Goal: Task Accomplishment & Management: Complete application form

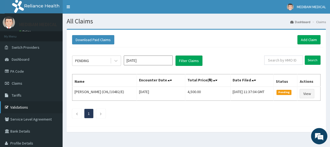
click at [19, 106] on link "Validations" at bounding box center [31, 107] width 63 height 12
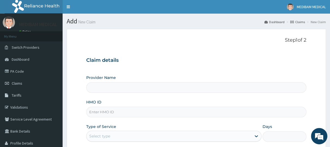
type input "Medibam Specialist Hospital"
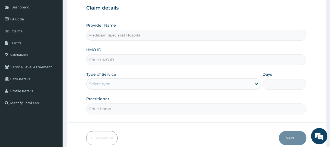
scroll to position [54, 0]
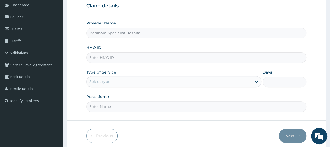
click at [99, 59] on input "HMO ID" at bounding box center [196, 57] width 220 height 11
type input "CHL/10295/C"
click at [146, 81] on div "Select type" at bounding box center [169, 81] width 165 height 9
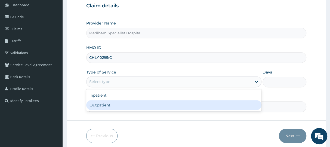
click at [145, 106] on div "Outpatient" at bounding box center [173, 105] width 175 height 10
type input "1"
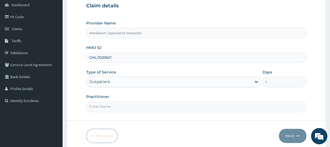
click at [136, 108] on input "Practitioner" at bounding box center [196, 106] width 220 height 11
type input "DR [PERSON_NAME]"
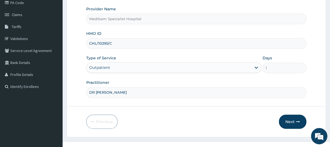
scroll to position [76, 0]
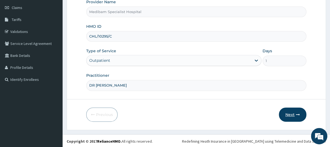
click at [285, 115] on button "Next" at bounding box center [292, 115] width 27 height 14
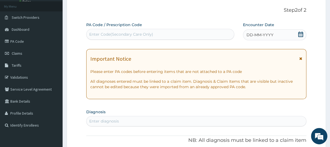
scroll to position [21, 0]
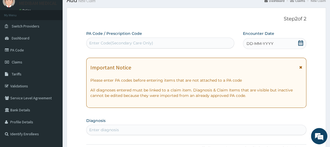
click at [265, 43] on span "DD-MM-YYYY" at bounding box center [260, 43] width 27 height 5
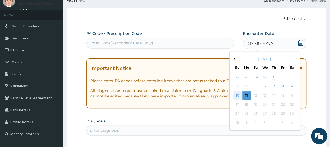
click at [237, 95] on div "10" at bounding box center [237, 95] width 8 height 8
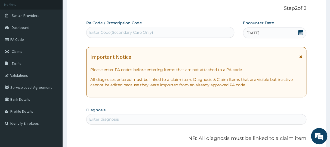
scroll to position [48, 0]
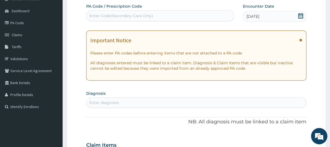
click at [100, 100] on div "Enter diagnosis" at bounding box center [104, 102] width 30 height 5
type input "UPPER RESPIR"
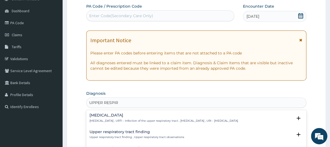
click at [102, 121] on p "Upper respiratory infection , URTI - Infection of the upper respiratory tract ,…" at bounding box center [164, 121] width 148 height 4
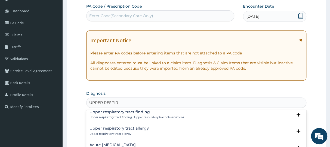
scroll to position [27, 0]
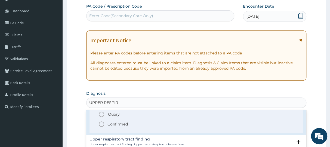
click at [104, 124] on circle "status option filled" at bounding box center [101, 124] width 5 height 5
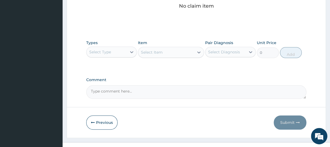
scroll to position [239, 0]
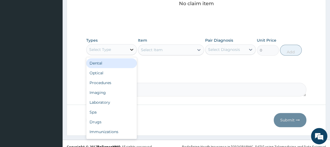
click at [130, 48] on icon at bounding box center [131, 49] width 5 height 5
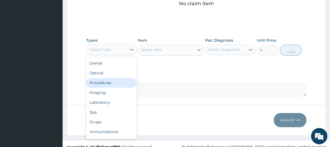
drag, startPoint x: 113, startPoint y: 84, endPoint x: 157, endPoint y: 70, distance: 45.8
click at [120, 82] on div "Procedures" at bounding box center [111, 83] width 51 height 10
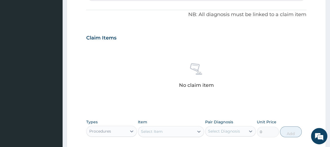
scroll to position [103, 0]
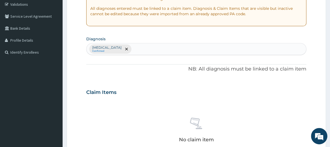
click at [152, 45] on div "Upper respiratory infection Confirmed" at bounding box center [196, 48] width 219 height 11
type input "M"
type input "MYAL"
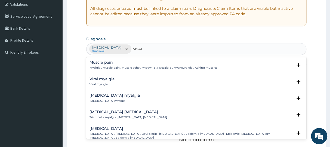
click at [102, 66] on p "Myalgia , Muscle pain , Muscle ache , Myodynia , Myosalgia , Myoneuralgia , Ach…" at bounding box center [154, 68] width 128 height 4
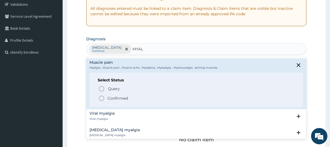
click at [102, 98] on icon "status option filled" at bounding box center [101, 98] width 7 height 7
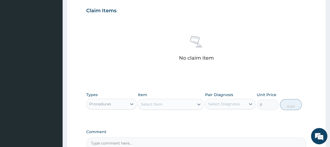
scroll to position [212, 0]
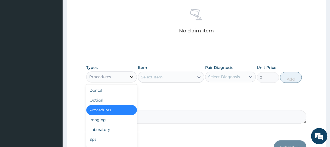
click at [133, 75] on icon at bounding box center [131, 76] width 5 height 5
drag, startPoint x: 113, startPoint y: 110, endPoint x: 137, endPoint y: 108, distance: 24.6
click at [117, 111] on div "Procedures" at bounding box center [111, 110] width 51 height 10
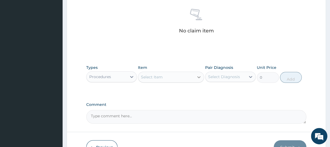
click at [198, 77] on icon at bounding box center [198, 76] width 5 height 5
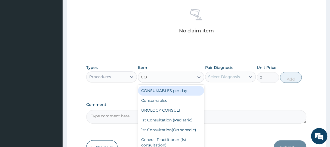
type input "CON"
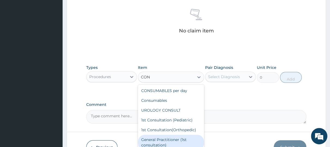
scroll to position [27, 0]
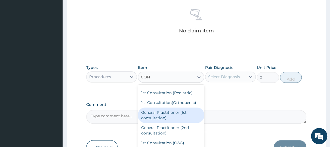
click at [166, 117] on div "General Practitioner (1st consultation)" at bounding box center [171, 115] width 66 height 15
type input "1500"
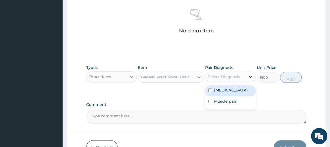
drag, startPoint x: 250, startPoint y: 73, endPoint x: 248, endPoint y: 77, distance: 4.4
click at [250, 74] on div at bounding box center [251, 77] width 10 height 10
drag, startPoint x: 228, startPoint y: 96, endPoint x: 225, endPoint y: 113, distance: 17.1
click at [228, 102] on div "Upper respiratory infection Muscle pain" at bounding box center [230, 96] width 51 height 24
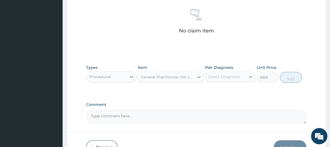
drag, startPoint x: 224, startPoint y: 117, endPoint x: 224, endPoint y: 113, distance: 3.8
click at [224, 116] on textarea "Comment" at bounding box center [196, 117] width 220 height 14
drag, startPoint x: 251, startPoint y: 73, endPoint x: 247, endPoint y: 81, distance: 8.4
click at [251, 74] on icon at bounding box center [250, 76] width 5 height 5
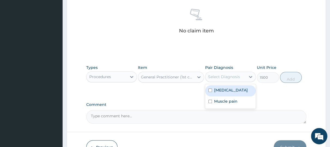
click at [233, 93] on label "Upper respiratory infection" at bounding box center [231, 89] width 34 height 5
checkbox input "true"
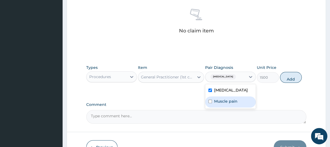
click at [229, 104] on label "Muscle pain" at bounding box center [225, 101] width 23 height 5
checkbox input "true"
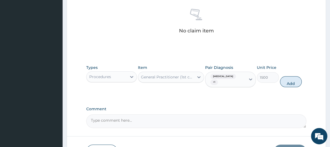
drag, startPoint x: 285, startPoint y: 81, endPoint x: 263, endPoint y: 84, distance: 21.4
click at [283, 80] on button "Add" at bounding box center [291, 81] width 22 height 11
type input "0"
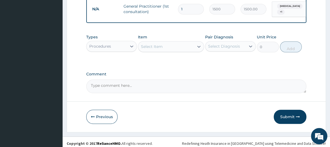
scroll to position [225, 0]
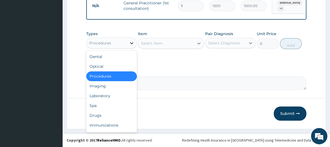
click at [133, 43] on icon at bounding box center [131, 42] width 5 height 5
drag, startPoint x: 113, startPoint y: 118, endPoint x: 125, endPoint y: 113, distance: 12.7
click at [116, 117] on div "Drugs" at bounding box center [111, 116] width 51 height 10
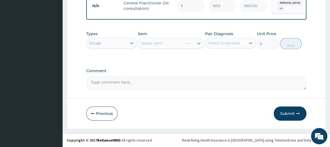
click at [198, 44] on div "Select Item" at bounding box center [171, 43] width 66 height 11
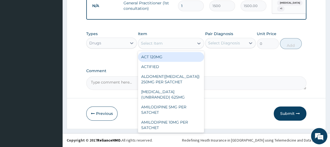
click at [198, 44] on icon at bounding box center [198, 43] width 3 height 2
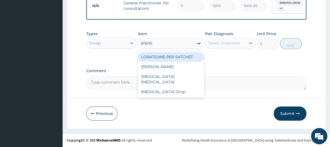
type input "LORAT"
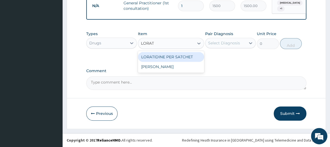
click at [192, 56] on div "LORATIDINE PER SATCHET" at bounding box center [171, 57] width 66 height 10
type input "500"
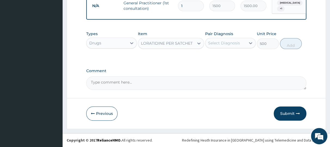
click at [234, 44] on div "Select Diagnosis" at bounding box center [224, 42] width 32 height 5
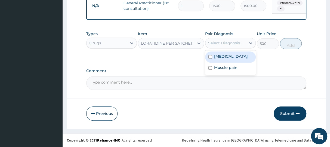
drag, startPoint x: 234, startPoint y: 63, endPoint x: 233, endPoint y: 70, distance: 6.9
click at [234, 63] on div "Upper respiratory infection" at bounding box center [230, 56] width 51 height 11
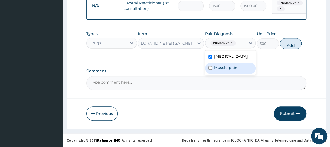
checkbox input "true"
click at [231, 70] on label "Muscle pain" at bounding box center [225, 67] width 23 height 5
checkbox input "true"
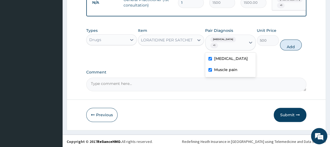
drag, startPoint x: 291, startPoint y: 49, endPoint x: 284, endPoint y: 52, distance: 8.2
click at [290, 50] on button "Add" at bounding box center [291, 44] width 22 height 11
type input "0"
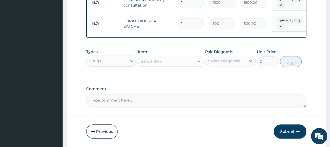
click at [198, 62] on icon at bounding box center [198, 61] width 3 height 2
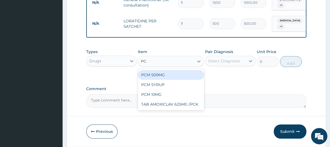
type input "PCM"
click at [164, 80] on div "PCM 500MG" at bounding box center [171, 75] width 66 height 10
type input "28"
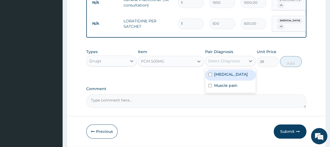
drag, startPoint x: 241, startPoint y: 63, endPoint x: 239, endPoint y: 73, distance: 9.6
click at [242, 65] on div "Select Diagnosis" at bounding box center [225, 61] width 40 height 9
drag, startPoint x: 233, startPoint y: 78, endPoint x: 235, endPoint y: 87, distance: 9.4
click at [233, 77] on label "Upper respiratory infection" at bounding box center [231, 74] width 34 height 5
checkbox input "true"
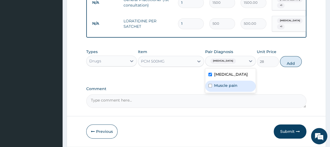
drag, startPoint x: 235, startPoint y: 93, endPoint x: 237, endPoint y: 91, distance: 3.1
click at [235, 88] on label "Muscle pain" at bounding box center [225, 85] width 23 height 5
checkbox input "true"
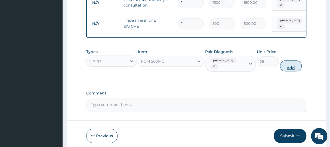
click at [287, 67] on button "Add" at bounding box center [291, 65] width 22 height 11
type input "0"
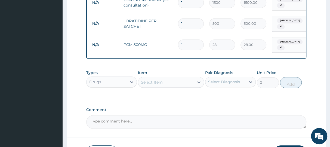
type input "18"
type input "504.00"
type input "18"
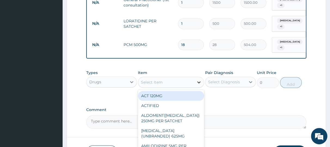
click at [199, 85] on icon at bounding box center [198, 81] width 5 height 5
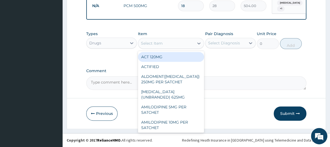
scroll to position [267, 0]
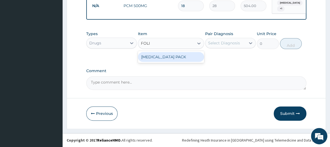
type input "FOLIC"
click at [185, 56] on div "FOLIC ACID PACK" at bounding box center [171, 57] width 66 height 10
type input "350"
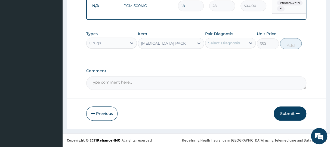
click at [232, 43] on div "Select Diagnosis" at bounding box center [224, 42] width 32 height 5
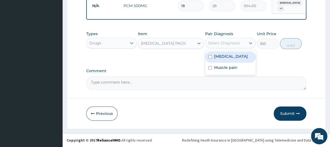
click at [248, 59] on label "Upper respiratory infection" at bounding box center [231, 56] width 34 height 5
checkbox input "true"
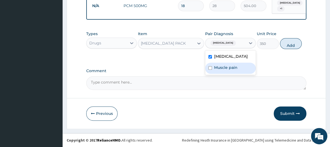
click at [250, 73] on div "Muscle pain" at bounding box center [230, 68] width 51 height 11
checkbox input "true"
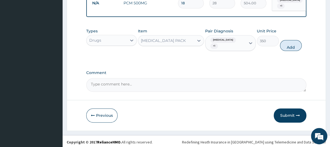
click at [284, 50] on button "Add" at bounding box center [291, 45] width 22 height 11
type input "0"
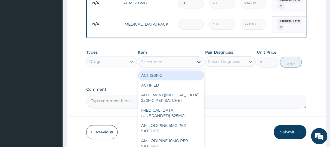
click at [199, 64] on icon at bounding box center [198, 61] width 5 height 5
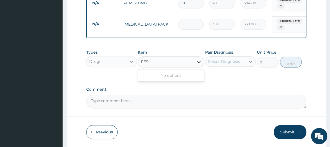
type input "FE"
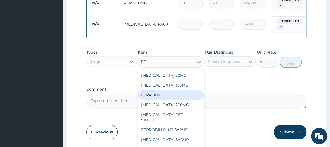
click at [154, 99] on div "FERROUS" at bounding box center [171, 95] width 66 height 10
type input "350"
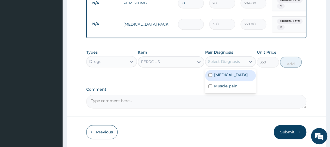
drag, startPoint x: 224, startPoint y: 67, endPoint x: 220, endPoint y: 71, distance: 5.6
click at [223, 66] on div "Select Diagnosis" at bounding box center [225, 61] width 40 height 9
drag, startPoint x: 213, startPoint y: 80, endPoint x: 214, endPoint y: 87, distance: 7.4
click at [214, 81] on div "Upper respiratory infection" at bounding box center [230, 75] width 51 height 11
checkbox input "true"
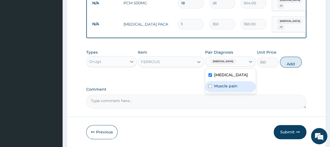
click at [214, 91] on div "Muscle pain" at bounding box center [230, 86] width 51 height 11
checkbox input "true"
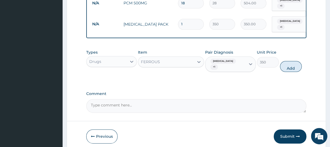
drag, startPoint x: 293, startPoint y: 70, endPoint x: 282, endPoint y: 68, distance: 11.6
click at [294, 70] on button "Add" at bounding box center [291, 66] width 22 height 11
type input "0"
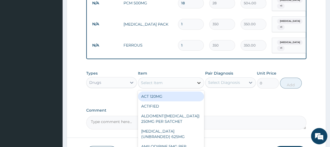
click at [199, 85] on icon at bounding box center [198, 82] width 5 height 5
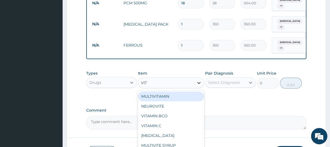
type input "VITA"
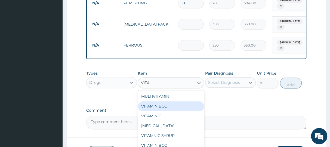
click at [159, 108] on div "VITAMIN BCO" at bounding box center [171, 106] width 66 height 10
type input "350"
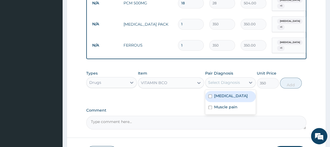
click at [217, 85] on div "Select Diagnosis" at bounding box center [224, 82] width 32 height 5
drag, startPoint x: 218, startPoint y: 99, endPoint x: 220, endPoint y: 113, distance: 14.4
click at [218, 99] on label "Upper respiratory infection" at bounding box center [231, 95] width 34 height 5
checkbox input "true"
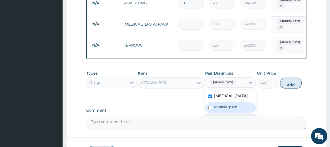
drag, startPoint x: 221, startPoint y: 113, endPoint x: 225, endPoint y: 113, distance: 3.3
click at [223, 110] on label "Muscle pain" at bounding box center [225, 106] width 23 height 5
checkbox input "true"
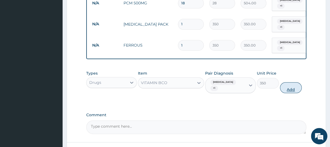
click at [283, 90] on button "Add" at bounding box center [291, 87] width 22 height 11
type input "0"
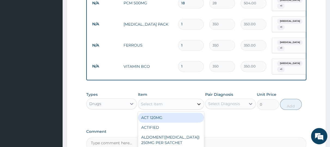
click at [201, 105] on icon at bounding box center [198, 103] width 5 height 5
type input "C"
type input "DICLO"
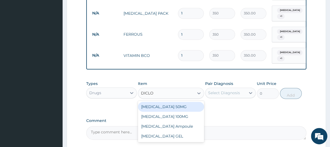
scroll to position [294, 0]
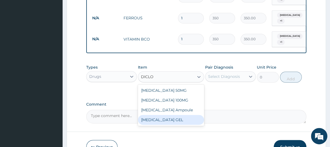
click at [182, 124] on div "[MEDICAL_DATA] GEL" at bounding box center [171, 120] width 66 height 10
type input "700"
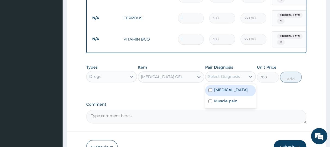
click at [227, 79] on div "Select Diagnosis" at bounding box center [224, 76] width 32 height 5
drag, startPoint x: 225, startPoint y: 91, endPoint x: 225, endPoint y: 96, distance: 4.9
click at [225, 93] on label "Upper respiratory infection" at bounding box center [231, 89] width 34 height 5
checkbox input "true"
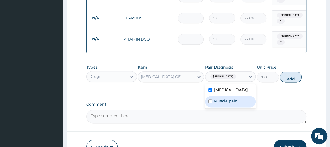
click at [223, 104] on label "Muscle pain" at bounding box center [225, 100] width 23 height 5
checkbox input "true"
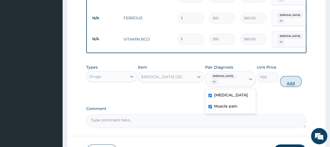
click at [295, 85] on button "Add" at bounding box center [291, 81] width 22 height 11
type input "0"
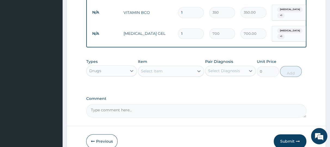
scroll to position [351, 0]
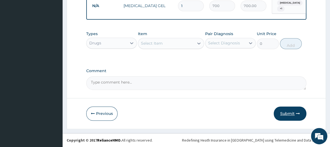
click at [289, 112] on button "Submit" at bounding box center [290, 113] width 33 height 14
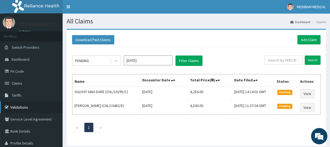
click at [21, 108] on link "Validations" at bounding box center [31, 107] width 63 height 12
click at [307, 40] on link "Add Claim" at bounding box center [308, 39] width 23 height 9
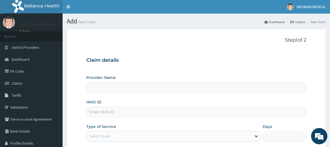
type input "Medibam Specialist Hospital"
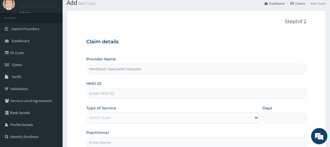
scroll to position [27, 0]
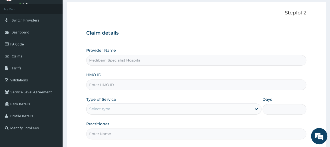
click at [111, 83] on input "HMO ID" at bounding box center [196, 84] width 220 height 11
type input "CHL/10295/A"
click at [119, 109] on div "Select type" at bounding box center [169, 109] width 165 height 9
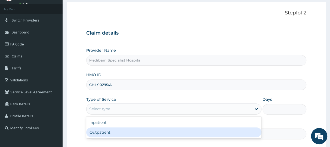
click at [186, 136] on div "Outpatient" at bounding box center [173, 132] width 175 height 10
type input "1"
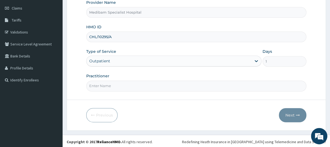
scroll to position [76, 0]
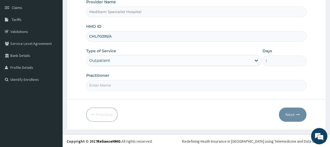
click at [254, 84] on input "Practitioner" at bounding box center [196, 85] width 220 height 11
type input "DR OMOJUWA"
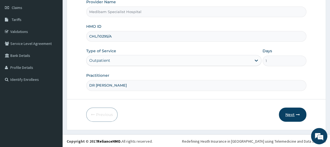
click at [291, 112] on button "Next" at bounding box center [292, 115] width 27 height 14
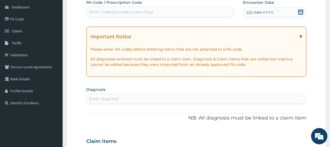
scroll to position [21, 0]
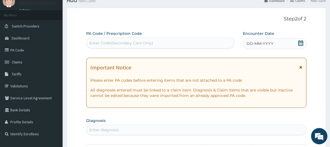
drag, startPoint x: 271, startPoint y: 39, endPoint x: 270, endPoint y: 42, distance: 2.8
click at [270, 41] on div "DD-MM-YYYY" at bounding box center [274, 43] width 63 height 11
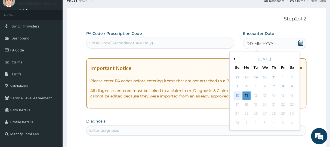
click at [239, 97] on div "10" at bounding box center [237, 95] width 8 height 8
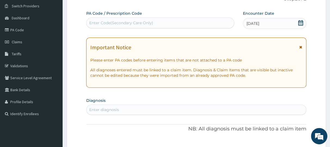
scroll to position [48, 0]
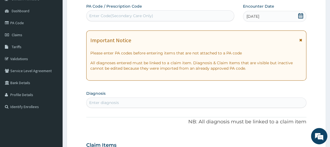
click at [110, 101] on div "Enter diagnosis" at bounding box center [104, 102] width 30 height 5
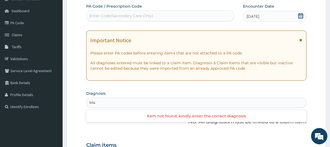
type input "M"
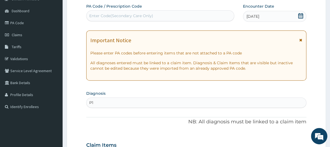
type input "P"
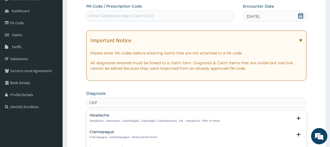
type input "CEPH"
click at [98, 116] on h4 "Headache" at bounding box center [155, 115] width 130 height 4
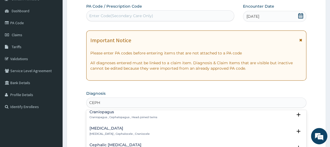
scroll to position [27, 0]
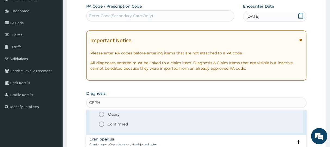
click at [101, 123] on icon "status option filled" at bounding box center [101, 124] width 7 height 7
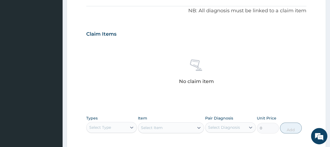
scroll to position [212, 0]
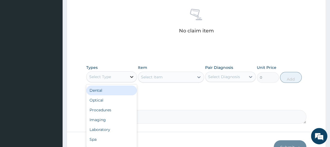
click at [133, 76] on icon at bounding box center [131, 76] width 5 height 5
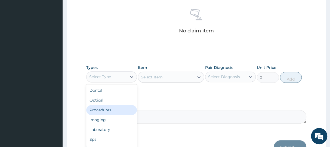
drag, startPoint x: 110, startPoint y: 110, endPoint x: 182, endPoint y: 97, distance: 72.9
click at [112, 110] on div "Procedures" at bounding box center [111, 110] width 51 height 10
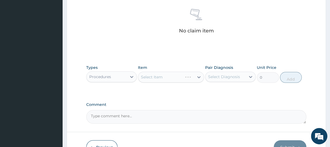
click at [198, 78] on div "Select Item" at bounding box center [171, 77] width 66 height 11
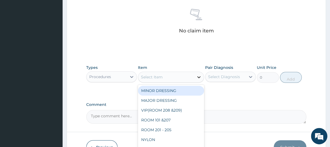
click at [198, 75] on icon at bounding box center [198, 76] width 5 height 5
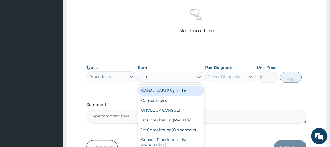
type input "CON"
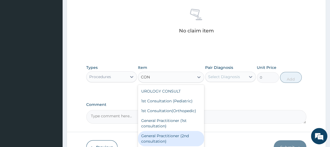
scroll to position [27, 0]
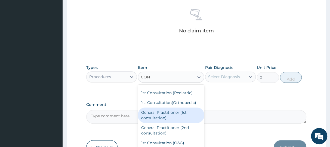
click at [164, 116] on div "General Practitioner (1st consultation)" at bounding box center [171, 115] width 66 height 15
type input "1500"
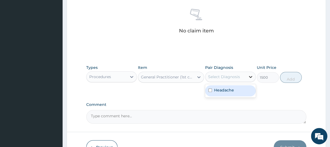
click at [247, 76] on div at bounding box center [251, 77] width 10 height 10
drag, startPoint x: 231, startPoint y: 91, endPoint x: 276, endPoint y: 85, distance: 45.4
click at [234, 91] on label "Headache" at bounding box center [224, 89] width 20 height 5
checkbox input "true"
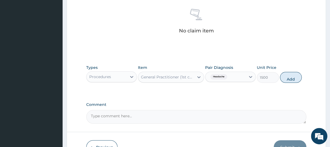
click at [291, 77] on button "Add" at bounding box center [291, 77] width 22 height 11
type input "0"
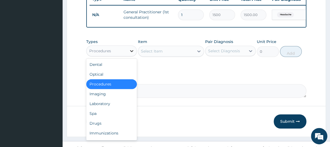
click at [129, 54] on icon at bounding box center [131, 50] width 5 height 5
drag, startPoint x: 100, startPoint y: 125, endPoint x: 139, endPoint y: 113, distance: 41.5
click at [102, 125] on div "Drugs" at bounding box center [111, 123] width 51 height 10
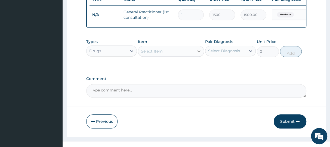
drag, startPoint x: 195, startPoint y: 52, endPoint x: 200, endPoint y: 59, distance: 7.9
click at [195, 52] on div "Select Item" at bounding box center [171, 51] width 66 height 11
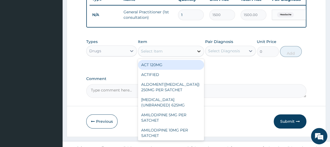
click at [200, 53] on icon at bounding box center [198, 50] width 5 height 5
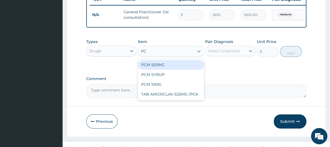
type input "PCM"
click at [177, 70] on div "PCM 500MG" at bounding box center [171, 65] width 66 height 10
type input "28"
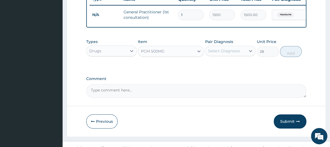
drag, startPoint x: 212, startPoint y: 55, endPoint x: 213, endPoint y: 59, distance: 4.8
click at [213, 54] on div "Select Diagnosis" at bounding box center [224, 50] width 32 height 5
click at [217, 70] on div "Headache" at bounding box center [230, 64] width 51 height 11
checkbox input "true"
click at [290, 56] on button "Add" at bounding box center [291, 51] width 22 height 11
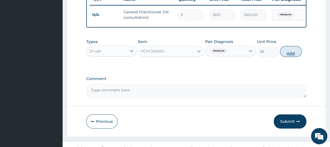
type input "0"
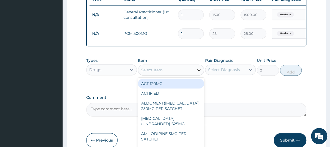
click at [199, 71] on icon at bounding box center [198, 70] width 3 height 2
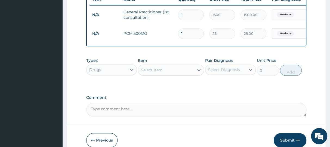
click at [183, 33] on input "1" at bounding box center [191, 33] width 26 height 11
type input "18"
type input "504.00"
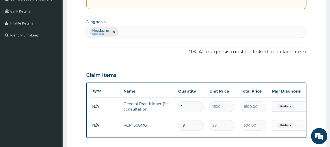
scroll to position [103, 0]
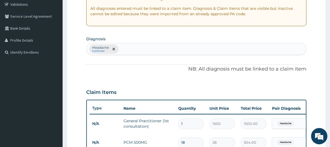
type input "18"
click at [149, 47] on div "Headache Confirmed" at bounding box center [196, 48] width 219 height 11
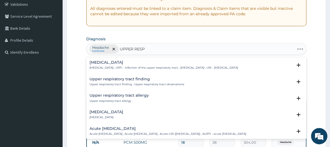
type input "UPPER RESPI"
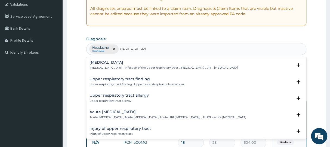
click at [135, 66] on p "Upper respiratory infection , URTI - Infection of the upper respiratory tract ,…" at bounding box center [164, 68] width 148 height 4
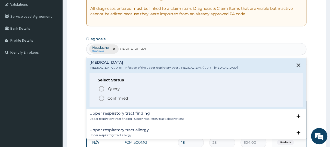
click at [102, 98] on icon "status option filled" at bounding box center [101, 98] width 7 height 7
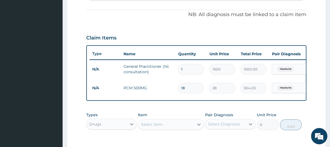
scroll to position [212, 0]
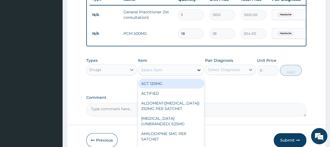
click at [195, 74] on div at bounding box center [199, 70] width 10 height 10
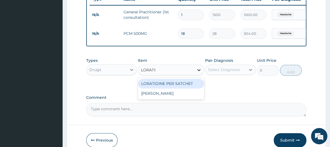
type input "LORATIDI"
drag, startPoint x: 197, startPoint y: 88, endPoint x: 198, endPoint y: 83, distance: 5.3
click at [198, 88] on div "LORATIDINE PER SATCHET" at bounding box center [171, 84] width 66 height 10
type input "500"
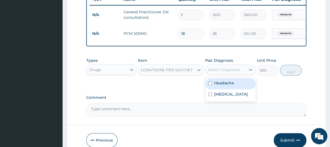
click at [216, 72] on div "Select Diagnosis" at bounding box center [224, 69] width 32 height 5
click at [222, 94] on div "Headache Upper respiratory infection" at bounding box center [230, 89] width 51 height 24
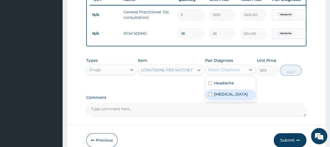
click at [226, 97] on label "Upper respiratory infection" at bounding box center [231, 93] width 34 height 5
checkbox input "true"
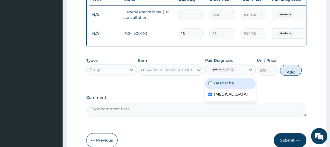
click at [296, 76] on button "Add" at bounding box center [291, 70] width 22 height 11
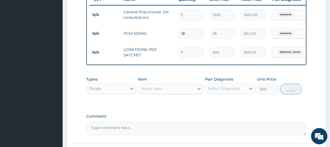
type input "0"
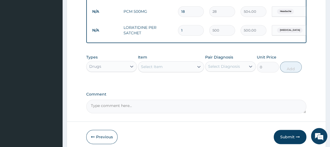
scroll to position [261, 0]
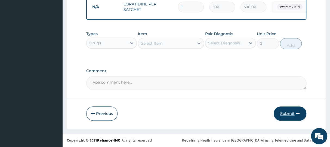
click at [285, 117] on button "Submit" at bounding box center [290, 113] width 33 height 14
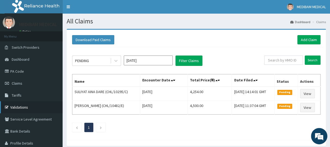
click at [25, 108] on link "Validations" at bounding box center [31, 107] width 63 height 12
click at [314, 41] on link "Add Claim" at bounding box center [308, 39] width 23 height 9
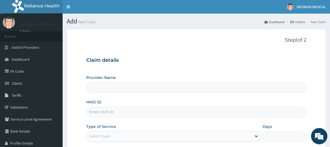
type input "Medibam Specialist Hospital"
click at [111, 110] on input "HMO ID" at bounding box center [196, 112] width 220 height 11
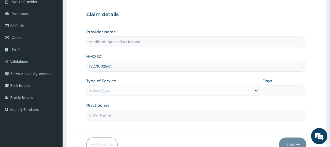
scroll to position [54, 0]
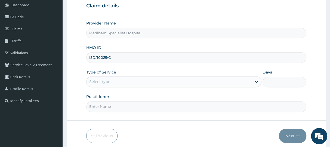
type input "ISD/10025/C"
click at [140, 80] on div "Select type" at bounding box center [169, 81] width 165 height 9
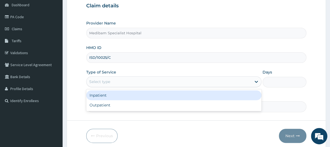
drag, startPoint x: 150, startPoint y: 99, endPoint x: 149, endPoint y: 108, distance: 8.7
click at [149, 108] on div "Inpatient Outpatient" at bounding box center [173, 100] width 175 height 22
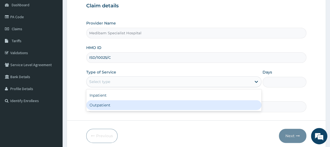
click at [149, 108] on div "Outpatient" at bounding box center [173, 105] width 175 height 10
type input "1"
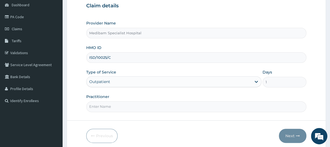
scroll to position [76, 0]
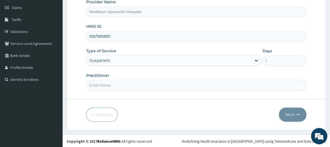
click at [161, 87] on input "Practitioner" at bounding box center [196, 85] width 220 height 11
type input "DR [PERSON_NAME]"
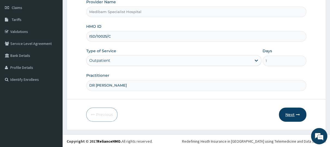
click at [288, 116] on button "Next" at bounding box center [292, 115] width 27 height 14
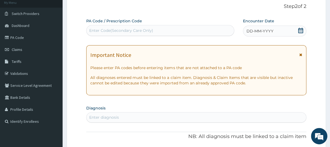
scroll to position [21, 0]
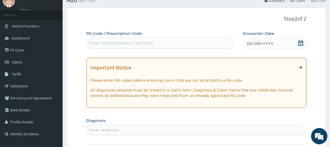
click at [273, 42] on span "DD-MM-YYYY" at bounding box center [260, 43] width 27 height 5
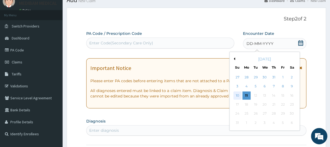
click at [239, 97] on div "10" at bounding box center [237, 95] width 8 height 8
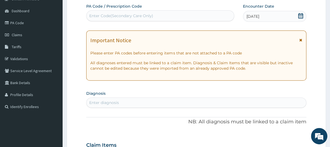
scroll to position [103, 0]
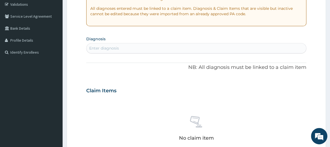
click at [140, 48] on div "Enter diagnosis" at bounding box center [196, 48] width 219 height 9
type input "ANAL"
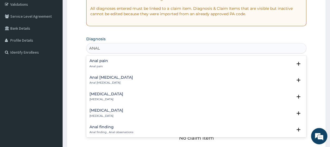
click at [97, 66] on p "Anal pain" at bounding box center [99, 67] width 19 height 4
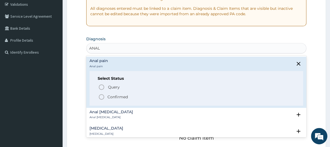
drag, startPoint x: 99, startPoint y: 98, endPoint x: 105, endPoint y: 97, distance: 5.8
click at [99, 98] on circle "status option filled" at bounding box center [101, 96] width 5 height 5
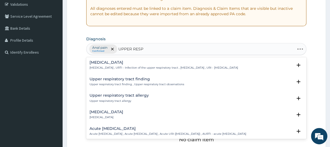
type input "UPPER RESPI"
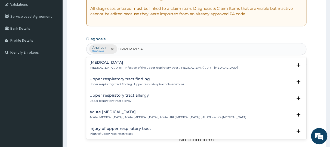
click at [115, 65] on div "Upper respiratory infection Upper respiratory infection , URTI - Infection of t…" at bounding box center [164, 65] width 148 height 10
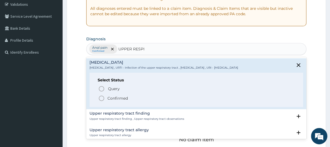
click at [101, 98] on icon "status option filled" at bounding box center [101, 98] width 7 height 7
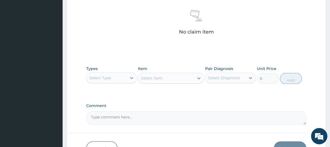
scroll to position [212, 0]
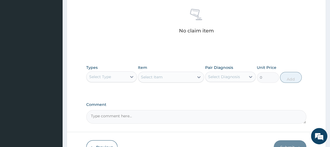
drag, startPoint x: 133, startPoint y: 78, endPoint x: 133, endPoint y: 81, distance: 3.3
click at [133, 79] on icon at bounding box center [131, 76] width 5 height 5
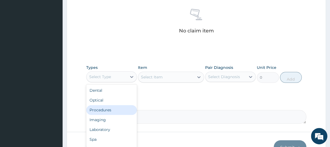
click at [121, 111] on div "Procedures" at bounding box center [111, 110] width 51 height 10
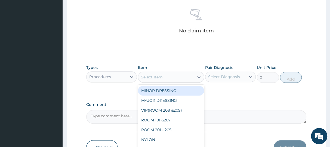
click at [198, 75] on icon at bounding box center [198, 76] width 5 height 5
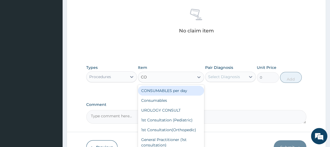
type input "CON"
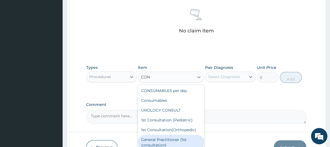
click at [173, 141] on div "General Practitioner (1st consultation)" at bounding box center [171, 142] width 66 height 15
type input "1500"
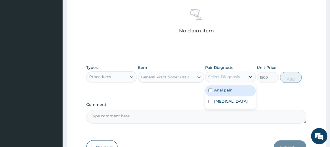
click at [251, 76] on icon at bounding box center [250, 76] width 5 height 5
drag, startPoint x: 237, startPoint y: 89, endPoint x: 237, endPoint y: 98, distance: 9.0
click at [237, 90] on div "Anal pain" at bounding box center [230, 90] width 51 height 11
checkbox input "true"
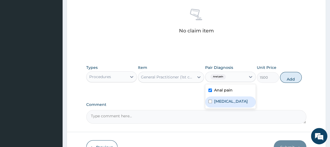
click at [234, 102] on label "Upper respiratory infection" at bounding box center [231, 101] width 34 height 5
checkbox input "true"
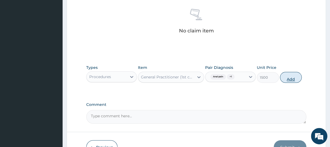
click at [291, 75] on button "Add" at bounding box center [291, 77] width 22 height 11
type input "0"
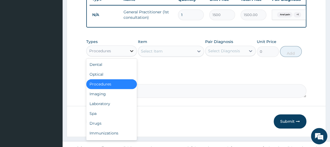
click at [130, 54] on icon at bounding box center [131, 50] width 5 height 5
drag, startPoint x: 94, startPoint y: 128, endPoint x: 110, endPoint y: 121, distance: 17.7
click at [96, 126] on div "Drugs" at bounding box center [111, 123] width 51 height 10
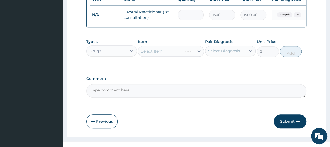
click at [198, 56] on div "Select Item" at bounding box center [171, 51] width 66 height 11
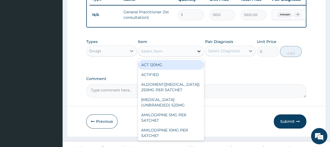
click at [199, 54] on icon at bounding box center [198, 50] width 5 height 5
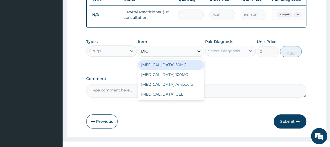
type input "DICL"
click at [186, 70] on div "DICLOFENAC 50MG" at bounding box center [171, 65] width 66 height 10
type input "700"
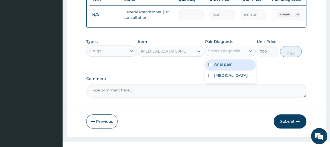
drag, startPoint x: 234, startPoint y: 53, endPoint x: 238, endPoint y: 55, distance: 4.5
click at [235, 54] on div "Select Diagnosis" at bounding box center [224, 50] width 32 height 5
drag, startPoint x: 244, startPoint y: 70, endPoint x: 244, endPoint y: 75, distance: 4.4
click at [244, 70] on div "Anal pain" at bounding box center [230, 64] width 51 height 11
checkbox input "true"
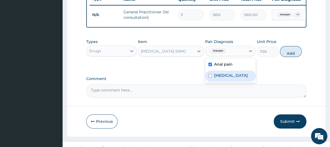
drag, startPoint x: 243, startPoint y: 81, endPoint x: 274, endPoint y: 62, distance: 36.4
click at [246, 78] on label "Upper respiratory infection" at bounding box center [231, 75] width 34 height 5
checkbox input "true"
drag, startPoint x: 287, startPoint y: 52, endPoint x: 272, endPoint y: 53, distance: 15.8
click at [289, 51] on button "Add" at bounding box center [291, 51] width 22 height 11
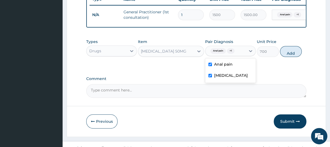
type input "0"
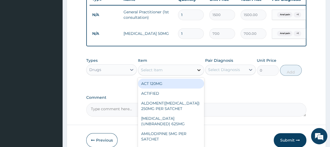
click at [199, 73] on icon at bounding box center [198, 69] width 5 height 5
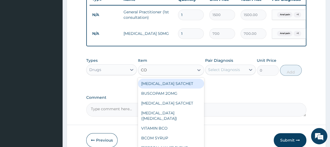
type input "COU"
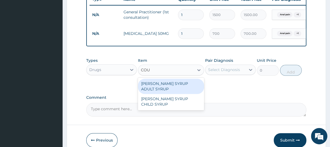
click at [173, 90] on div "EMZOLYN COUGH SYRUP ADULT SYRUP" at bounding box center [171, 86] width 66 height 15
type input "700"
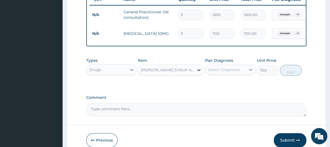
click at [198, 71] on icon at bounding box center [198, 70] width 3 height 2
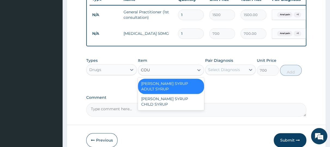
scroll to position [0, 0]
type input "COUGH"
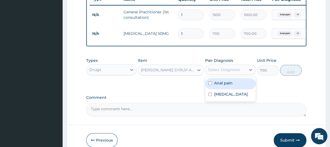
click at [218, 72] on div "Select Diagnosis" at bounding box center [224, 69] width 32 height 5
drag, startPoint x: 219, startPoint y: 87, endPoint x: 223, endPoint y: 96, distance: 9.6
click at [219, 86] on label "Anal pain" at bounding box center [223, 82] width 19 height 5
checkbox input "true"
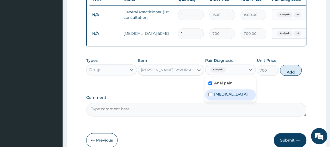
drag, startPoint x: 226, startPoint y: 105, endPoint x: 229, endPoint y: 102, distance: 3.5
click at [228, 97] on label "Upper respiratory infection" at bounding box center [231, 93] width 34 height 5
checkbox input "true"
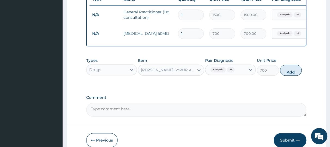
click at [293, 76] on button "Add" at bounding box center [291, 70] width 22 height 11
type input "0"
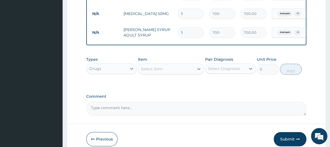
scroll to position [261, 0]
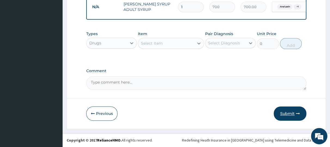
click at [289, 114] on button "Submit" at bounding box center [290, 113] width 33 height 14
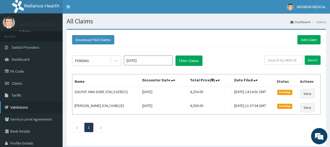
drag, startPoint x: 18, startPoint y: 105, endPoint x: 23, endPoint y: 103, distance: 4.6
click at [19, 105] on link "Validations" at bounding box center [31, 107] width 63 height 12
click at [309, 39] on link "Add Claim" at bounding box center [308, 39] width 23 height 9
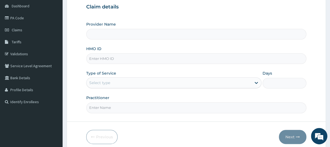
scroll to position [54, 0]
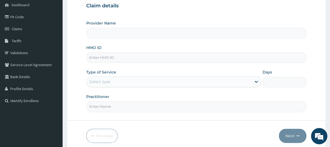
type input "Medibam Specialist Hospital"
click at [131, 54] on input "HMO ID" at bounding box center [196, 57] width 220 height 11
paste input "CWP/10016/B"
type input "CWP/10016/B"
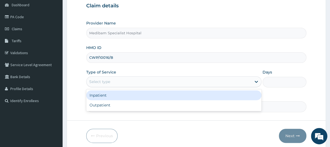
click at [238, 82] on div "Select type" at bounding box center [169, 81] width 165 height 9
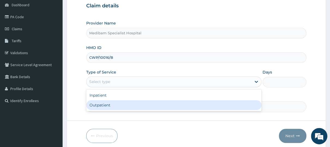
click at [183, 106] on div "Outpatient" at bounding box center [173, 105] width 175 height 10
type input "1"
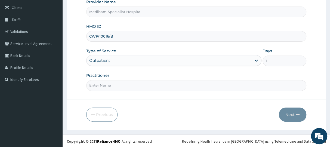
scroll to position [0, 0]
click at [262, 84] on input "Practitioner" at bounding box center [196, 85] width 220 height 11
type input "DR OMOJUWA"
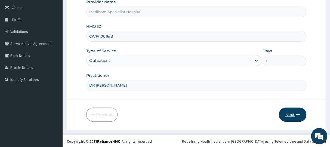
click at [289, 117] on button "Next" at bounding box center [292, 115] width 27 height 14
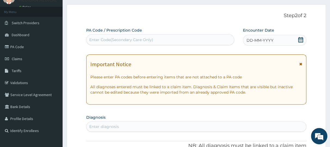
scroll to position [21, 0]
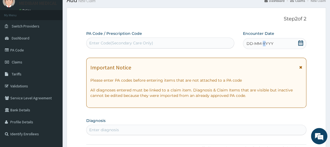
click at [264, 42] on span "DD-MM-YYYY" at bounding box center [260, 43] width 27 height 5
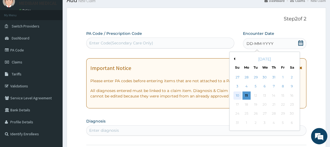
click at [238, 96] on div "10" at bounding box center [237, 95] width 8 height 8
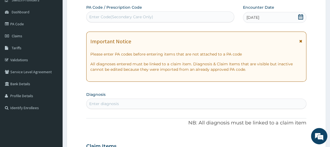
scroll to position [76, 0]
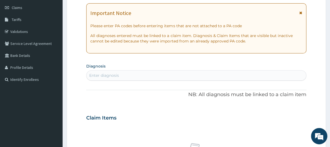
click at [127, 75] on div "Enter diagnosis" at bounding box center [196, 75] width 219 height 9
type input "PLASM"
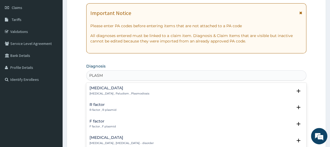
click at [100, 91] on div "Malaria Malaria , Paludism , Plasmodiosis" at bounding box center [120, 91] width 60 height 10
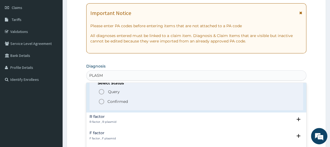
scroll to position [27, 0]
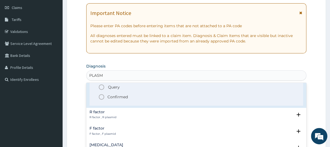
click at [101, 97] on icon "status option filled" at bounding box center [101, 97] width 7 height 7
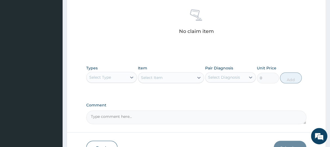
scroll to position [212, 0]
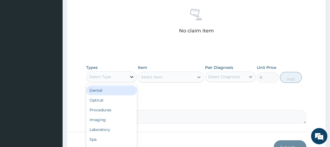
click at [132, 73] on div at bounding box center [132, 77] width 10 height 10
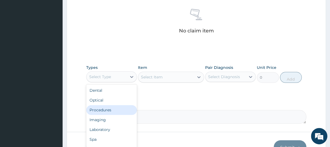
click at [102, 105] on div "Procedures" at bounding box center [111, 110] width 51 height 10
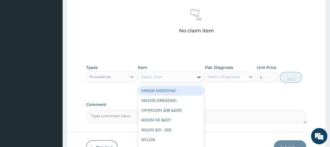
click at [198, 78] on icon at bounding box center [198, 76] width 5 height 5
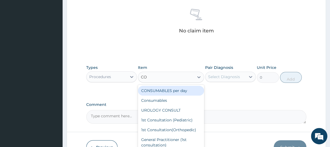
type input "CON"
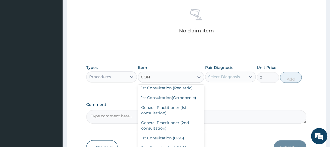
scroll to position [54, 0]
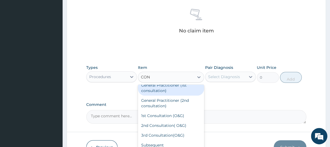
click at [171, 91] on div "General Practitioner (1st consultation)" at bounding box center [171, 87] width 66 height 15
type input "1500"
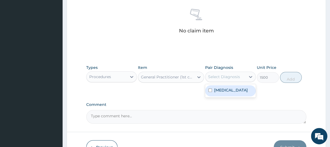
drag, startPoint x: 229, startPoint y: 78, endPoint x: 228, endPoint y: 81, distance: 3.0
click at [230, 78] on div "Select Diagnosis" at bounding box center [224, 76] width 32 height 5
drag, startPoint x: 226, startPoint y: 87, endPoint x: 255, endPoint y: 84, distance: 28.8
click at [228, 87] on div "Malaria" at bounding box center [230, 90] width 51 height 11
checkbox input "true"
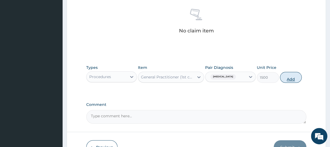
click at [289, 76] on button "Add" at bounding box center [291, 77] width 22 height 11
type input "0"
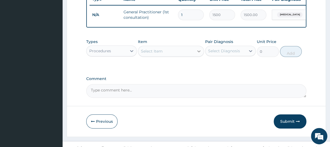
click at [201, 53] on icon at bounding box center [198, 50] width 5 height 5
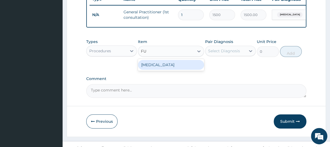
type input "F"
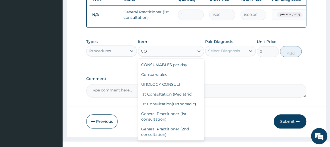
type input "C"
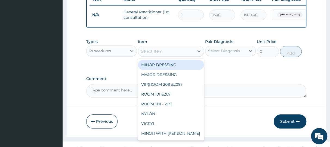
click at [130, 54] on icon at bounding box center [131, 50] width 5 height 5
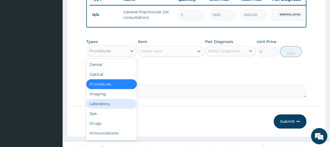
drag, startPoint x: 104, startPoint y: 109, endPoint x: 140, endPoint y: 85, distance: 43.0
click at [105, 109] on div "Laboratory" at bounding box center [111, 104] width 51 height 10
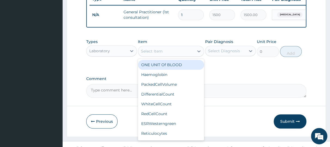
click at [200, 54] on icon at bounding box center [198, 50] width 5 height 5
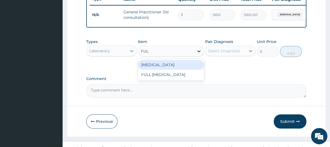
type input "FULL"
drag, startPoint x: 186, startPoint y: 73, endPoint x: 190, endPoint y: 70, distance: 4.6
click at [186, 70] on div "Full blood count" at bounding box center [171, 65] width 66 height 10
type input "3000"
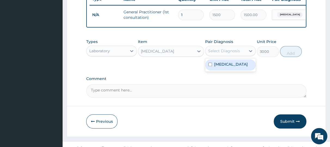
drag, startPoint x: 251, startPoint y: 55, endPoint x: 244, endPoint y: 68, distance: 14.7
click at [251, 54] on icon at bounding box center [250, 50] width 5 height 5
drag, startPoint x: 242, startPoint y: 69, endPoint x: 247, endPoint y: 68, distance: 5.2
click at [243, 69] on div "Malaria" at bounding box center [230, 64] width 51 height 11
checkbox input "true"
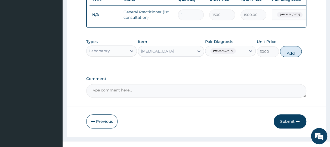
drag, startPoint x: 288, startPoint y: 54, endPoint x: 267, endPoint y: 57, distance: 20.7
click at [288, 54] on button "Add" at bounding box center [291, 51] width 22 height 11
type input "0"
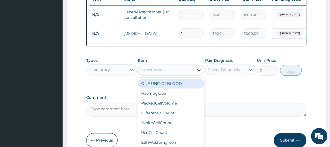
click at [198, 73] on icon at bounding box center [198, 69] width 5 height 5
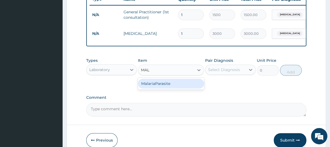
type input "MALA"
click at [167, 88] on div "MalariaParasite" at bounding box center [171, 84] width 66 height 10
type input "1000"
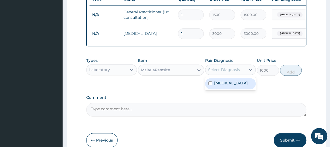
click at [214, 72] on div "Select Diagnosis" at bounding box center [224, 69] width 32 height 5
drag, startPoint x: 222, startPoint y: 89, endPoint x: 230, endPoint y: 87, distance: 8.3
click at [224, 86] on label "Malaria" at bounding box center [231, 82] width 34 height 5
checkbox input "true"
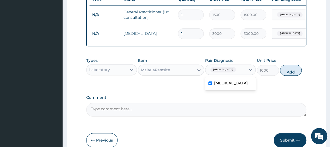
click at [290, 76] on button "Add" at bounding box center [291, 70] width 22 height 11
type input "0"
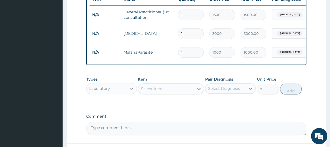
click at [131, 91] on icon at bounding box center [131, 88] width 5 height 5
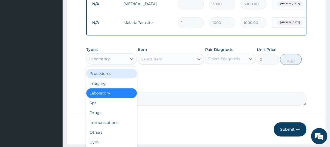
scroll to position [261, 0]
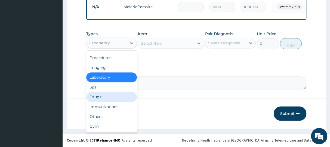
click at [101, 99] on div "Drugs" at bounding box center [111, 97] width 51 height 10
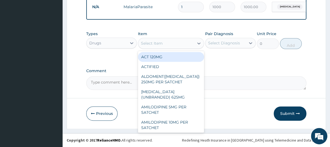
click at [200, 44] on icon at bounding box center [198, 43] width 5 height 5
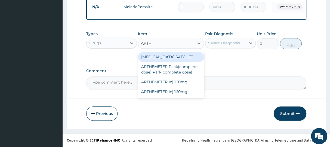
type input "ARTHE"
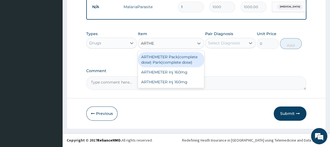
click at [174, 57] on div "ARTHEMETER Pack(complete dose) Park(complete dose)" at bounding box center [171, 59] width 66 height 15
type input "2800"
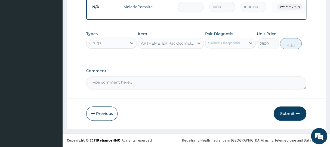
click at [219, 43] on div "Select Diagnosis" at bounding box center [224, 42] width 32 height 5
click at [223, 55] on label "Malaria" at bounding box center [231, 56] width 34 height 5
checkbox input "true"
drag, startPoint x: 303, startPoint y: 44, endPoint x: 292, endPoint y: 46, distance: 11.0
click at [298, 45] on div "Types Drugs Item ARTHEMETER Pack(complete dose) Park(complete dose) Pair Diagno…" at bounding box center [196, 39] width 220 height 23
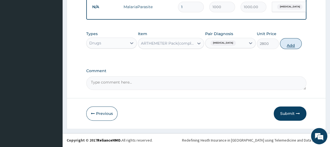
click at [291, 46] on button "Add" at bounding box center [291, 43] width 22 height 11
type input "0"
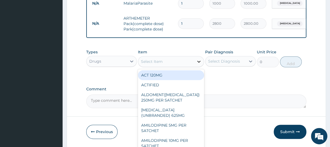
click at [199, 64] on icon at bounding box center [198, 61] width 5 height 5
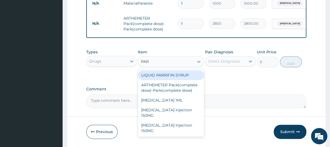
type input "PARA"
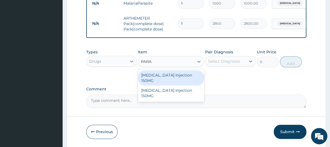
drag, startPoint x: 147, startPoint y: 78, endPoint x: 166, endPoint y: 79, distance: 19.4
click at [150, 78] on div "Paracetamol Injection 150MG" at bounding box center [171, 77] width 66 height 15
type input "250"
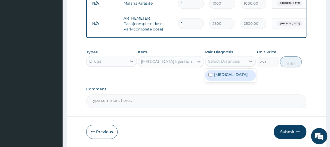
drag, startPoint x: 240, startPoint y: 65, endPoint x: 244, endPoint y: 71, distance: 7.7
click at [240, 65] on div "Select Diagnosis" at bounding box center [225, 61] width 40 height 9
drag, startPoint x: 244, startPoint y: 78, endPoint x: 247, endPoint y: 77, distance: 3.2
click at [245, 78] on div "Malaria" at bounding box center [230, 75] width 51 height 11
checkbox input "true"
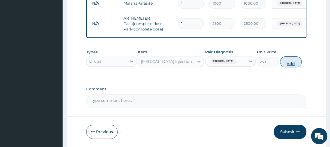
click at [290, 64] on button "Add" at bounding box center [291, 61] width 22 height 11
type input "0"
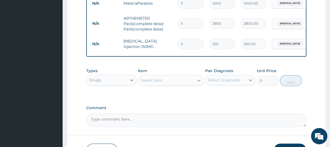
click at [199, 82] on icon at bounding box center [198, 80] width 5 height 5
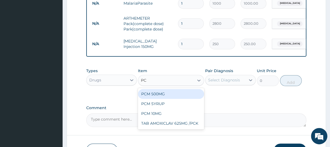
type input "PCM"
click at [162, 97] on div "PCM 500MG" at bounding box center [171, 94] width 66 height 10
type input "28"
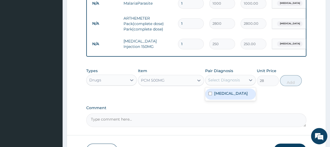
drag, startPoint x: 224, startPoint y: 85, endPoint x: 224, endPoint y: 93, distance: 7.6
click at [224, 83] on div "Select Diagnosis" at bounding box center [224, 79] width 32 height 5
drag, startPoint x: 224, startPoint y: 96, endPoint x: 234, endPoint y: 93, distance: 10.1
click at [225, 96] on label "Malaria" at bounding box center [231, 93] width 34 height 5
checkbox input "true"
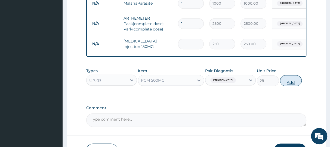
click at [286, 85] on button "Add" at bounding box center [291, 80] width 22 height 11
type input "0"
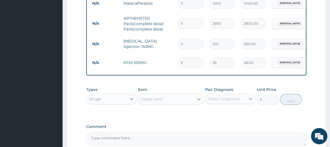
type input "18"
type input "504.00"
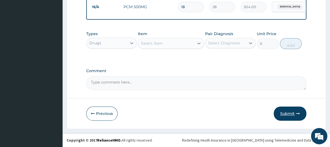
scroll to position [320, 0]
type input "18"
click at [288, 113] on button "Submit" at bounding box center [290, 113] width 33 height 14
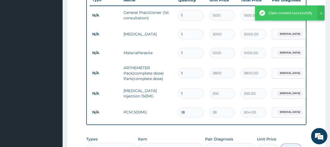
scroll to position [184, 0]
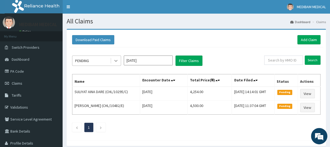
click at [116, 62] on icon at bounding box center [115, 60] width 5 height 5
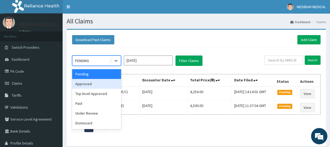
click at [106, 84] on div "Approved" at bounding box center [96, 84] width 49 height 10
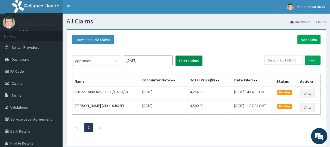
click at [183, 60] on button "Filter Claims" at bounding box center [189, 61] width 27 height 10
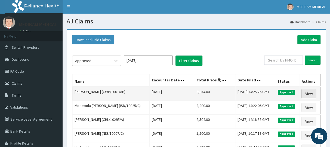
click at [310, 93] on link "View" at bounding box center [309, 93] width 15 height 9
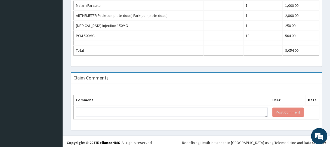
scroll to position [131, 0]
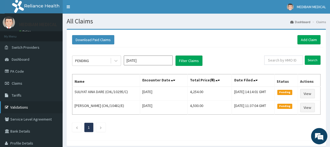
click at [16, 108] on link "Validations" at bounding box center [31, 107] width 63 height 12
